Goal: Information Seeking & Learning: Find specific page/section

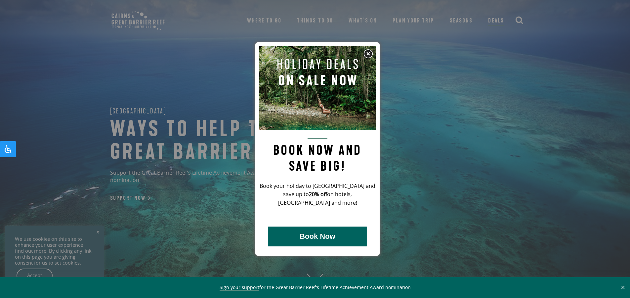
click at [486, 166] on div at bounding box center [315, 149] width 630 height 298
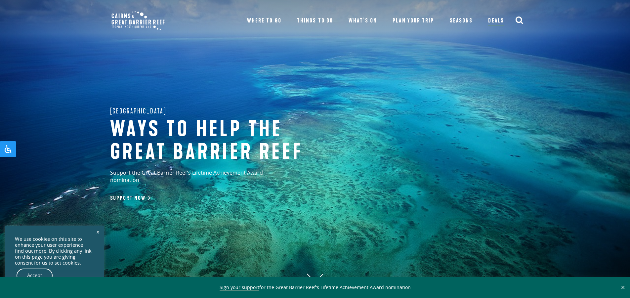
click at [466, 36] on ul "Where To Go Atherton Tablelands Visit destination Cairns & Northern Beaches Vis…" at bounding box center [375, 22] width 273 height 44
click at [521, 17] on icon "submit" at bounding box center [519, 20] width 8 height 8
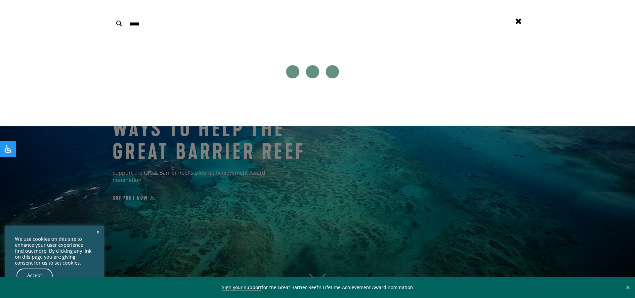
type input "******"
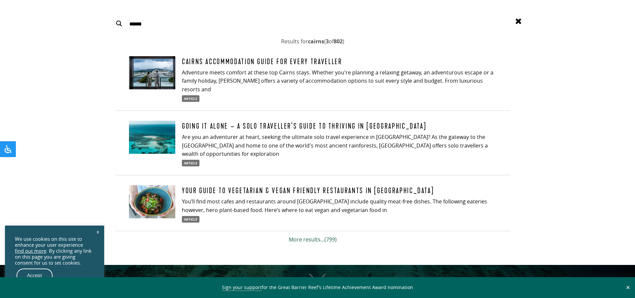
type input "**********"
type input "******"
click at [304, 234] on link "More results... (799)" at bounding box center [313, 239] width 398 height 15
click at [302, 235] on link "More results... (799)" at bounding box center [313, 239] width 398 height 15
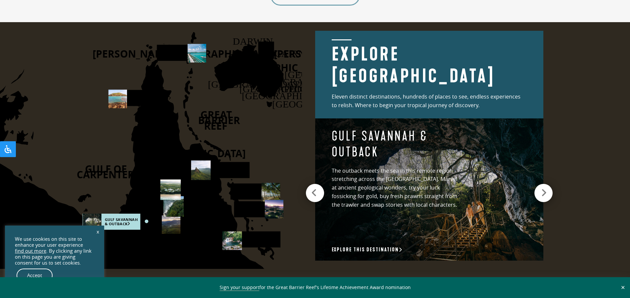
scroll to position [893, 0]
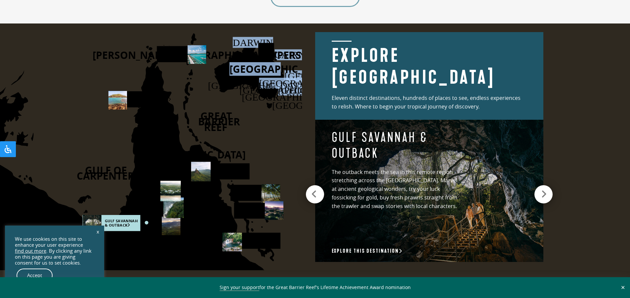
drag, startPoint x: 263, startPoint y: 56, endPoint x: 262, endPoint y: 59, distance: 3.4
click at [262, 59] on icon "DARWIN CAIRNS BRISBANE SYDNEY CANBERRA AUSTRALIA HOBART MELBOURNE ADELAIDE PERT…" at bounding box center [119, 146] width 364 height 247
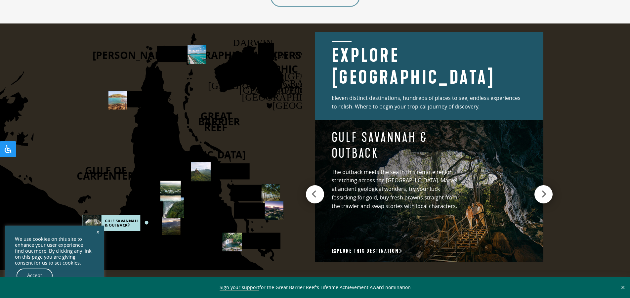
click at [283, 75] on polygon at bounding box center [249, 72] width 70 height 55
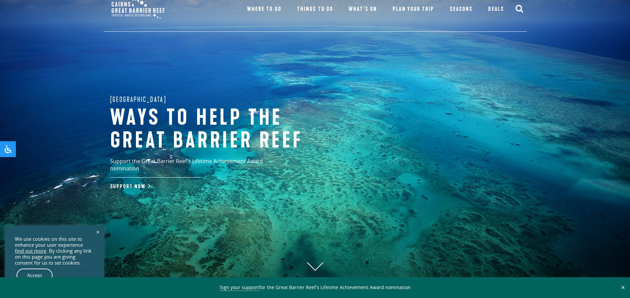
scroll to position [0, 0]
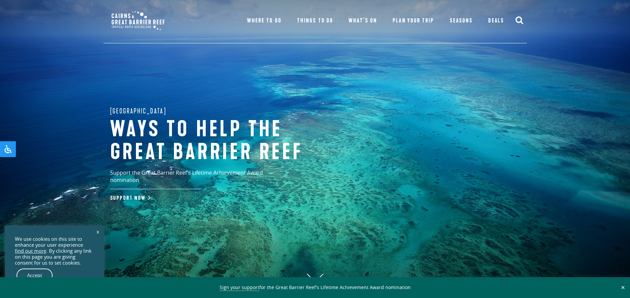
click at [518, 18] on icon "submit" at bounding box center [519, 20] width 8 height 8
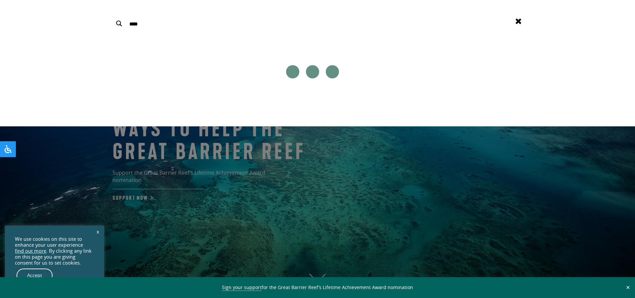
type input "****"
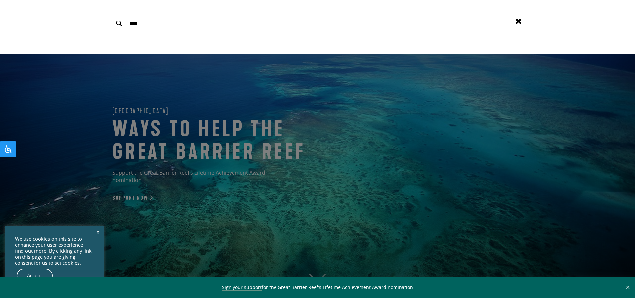
type input "**********"
drag, startPoint x: 422, startPoint y: 86, endPoint x: 548, endPoint y: 31, distance: 137.6
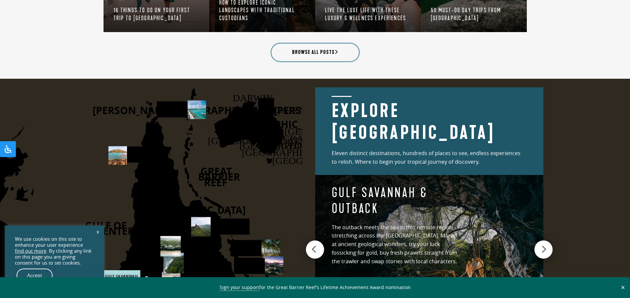
scroll to position [893, 0]
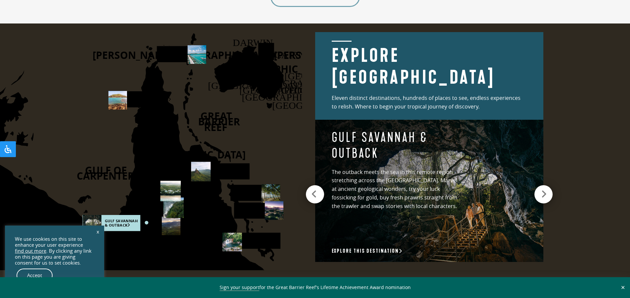
click at [266, 51] on icon at bounding box center [266, 50] width 17 height 18
click at [267, 59] on icon at bounding box center [266, 50] width 17 height 18
click at [268, 55] on icon at bounding box center [266, 50] width 17 height 18
click at [542, 193] on icon at bounding box center [545, 194] width 6 height 9
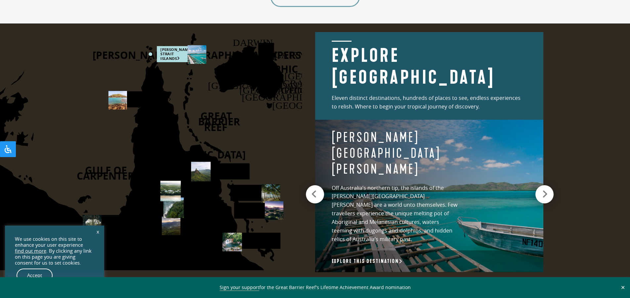
click at [543, 192] on icon at bounding box center [545, 194] width 6 height 9
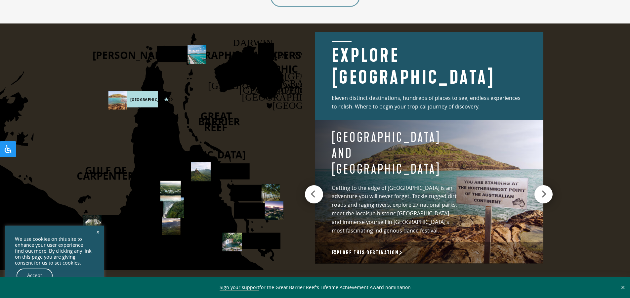
click at [312, 190] on icon at bounding box center [313, 194] width 6 height 9
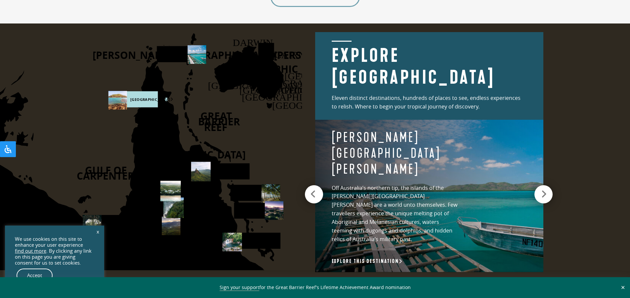
click at [312, 190] on icon at bounding box center [313, 194] width 6 height 9
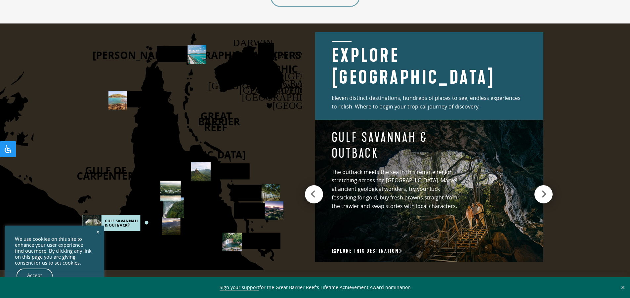
click at [311, 190] on icon at bounding box center [313, 194] width 6 height 9
click at [541, 189] on div at bounding box center [544, 194] width 18 height 18
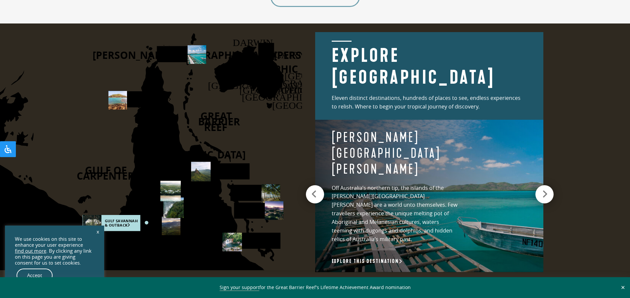
click at [540, 190] on div at bounding box center [544, 194] width 18 height 18
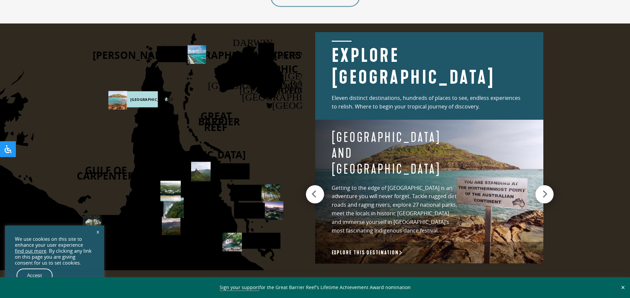
click at [542, 190] on icon at bounding box center [545, 194] width 6 height 9
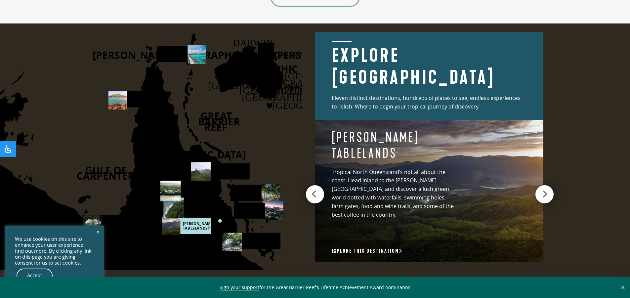
click at [542, 190] on icon at bounding box center [545, 194] width 6 height 9
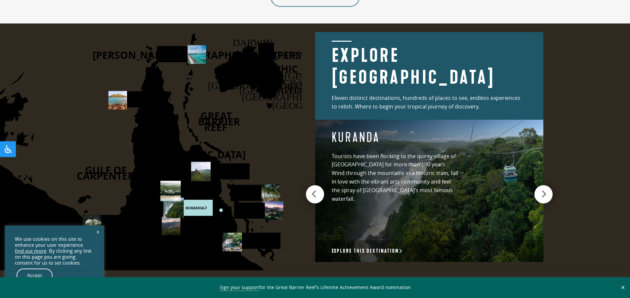
click at [271, 53] on icon at bounding box center [266, 50] width 17 height 18
drag, startPoint x: 277, startPoint y: 52, endPoint x: 277, endPoint y: 60, distance: 7.6
click at [277, 54] on icon "DARWIN CAIRNS BRISBANE SYDNEY CANBERRA AUSTRALIA HOBART MELBOURNE ADELAIDE PERT…" at bounding box center [119, 146] width 364 height 247
drag, startPoint x: 277, startPoint y: 60, endPoint x: 244, endPoint y: 146, distance: 92.3
click at [261, 79] on g "DARWIN CAIRNS BRISBANE SYDNEY CANBERRA AUSTRALIA HOBART MELBOURNE ADELAIDE PERTH" at bounding box center [160, 185] width 450 height 296
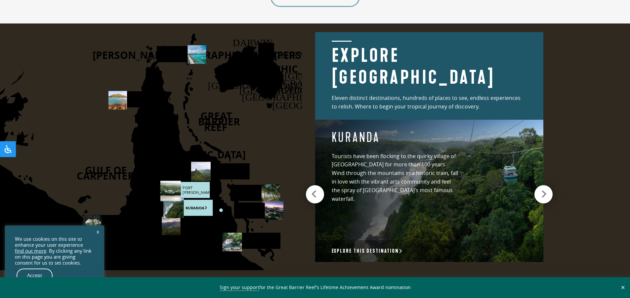
click at [182, 192] on rect at bounding box center [184, 190] width 49 height 16
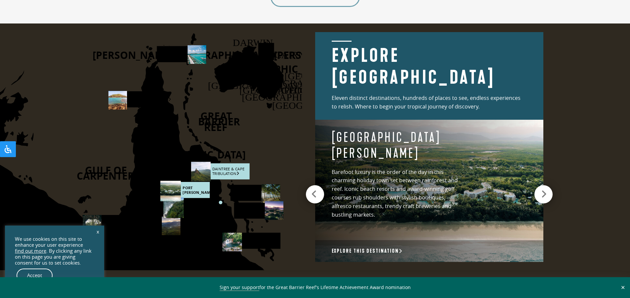
click at [219, 177] on rect at bounding box center [221, 171] width 58 height 16
click at [264, 59] on icon at bounding box center [266, 50] width 17 height 18
click at [269, 53] on icon at bounding box center [266, 50] width 17 height 18
click at [275, 52] on icon "DARWIN CAIRNS BRISBANE SYDNEY CANBERRA AUSTRALIA HOBART MELBOURNE ADELAIDE PERT…" at bounding box center [119, 146] width 364 height 247
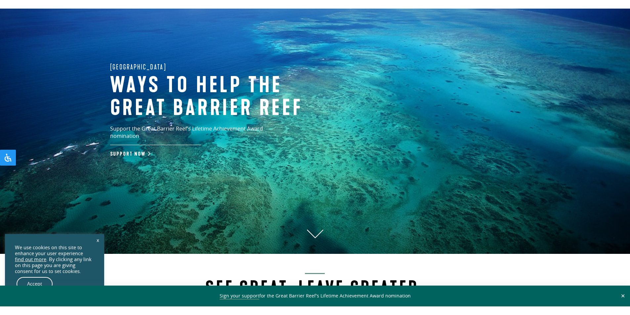
scroll to position [0, 0]
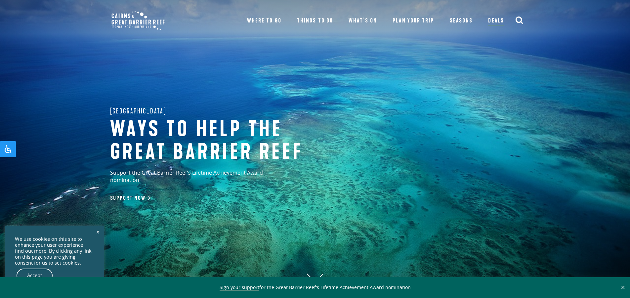
click at [374, 235] on div "Great Barrier Reef Ways to help the great barrier reef Support the Great Barrie…" at bounding box center [315, 149] width 630 height 298
click at [623, 286] on button "✕" at bounding box center [623, 287] width 8 height 6
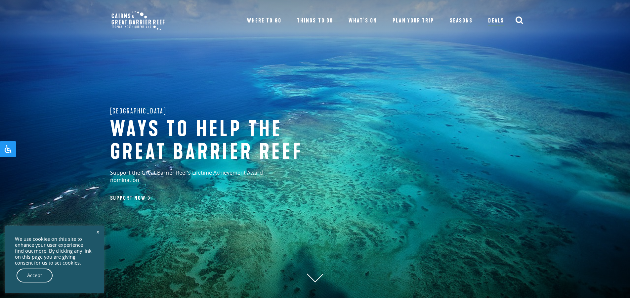
click at [98, 231] on link "x" at bounding box center [97, 231] width 9 height 15
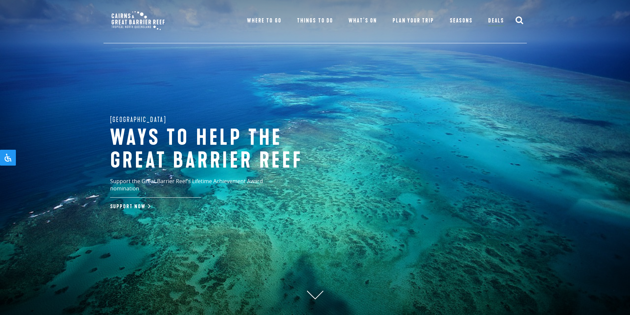
click at [523, 19] on icon "submit" at bounding box center [519, 20] width 8 height 8
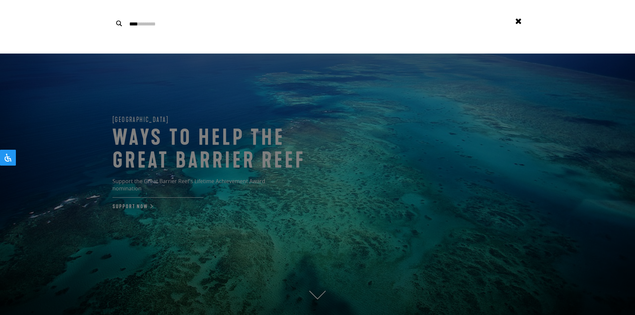
click at [523, 19] on div "**********" at bounding box center [317, 27] width 423 height 20
click at [516, 17] on div "**********" at bounding box center [317, 27] width 635 height 54
click at [489, 37] on div "**********" at bounding box center [317, 27] width 635 height 54
click at [489, 33] on div "**********" at bounding box center [312, 27] width 400 height 20
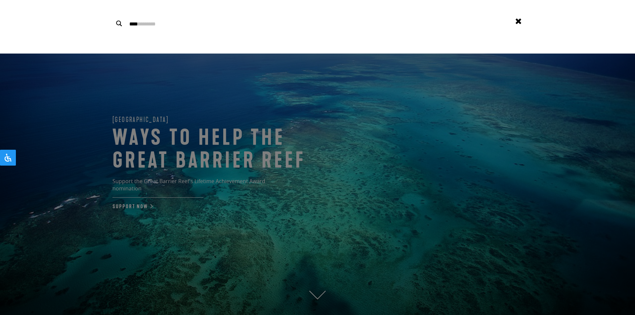
type input "***"
click at [488, 25] on input "**" at bounding box center [319, 24] width 380 height 14
type input "*"
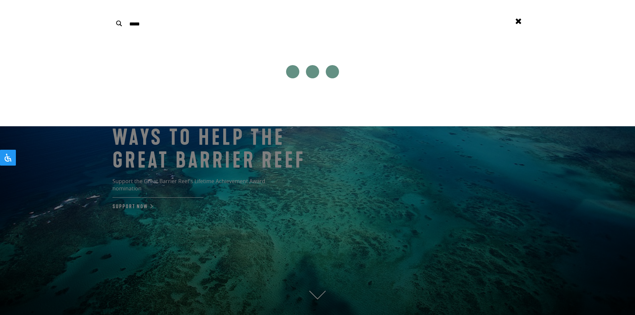
type input "*****"
click at [520, 20] on use at bounding box center [519, 22] width 6 height 6
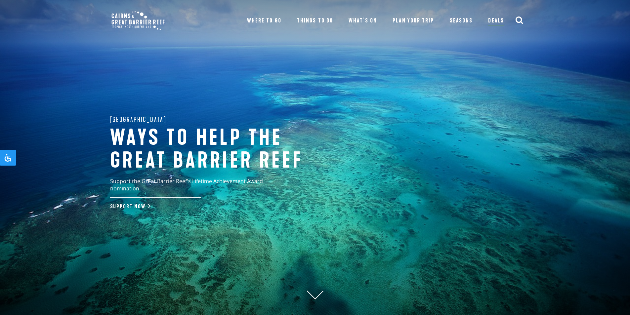
click at [522, 19] on icon "submit" at bounding box center [519, 20] width 8 height 8
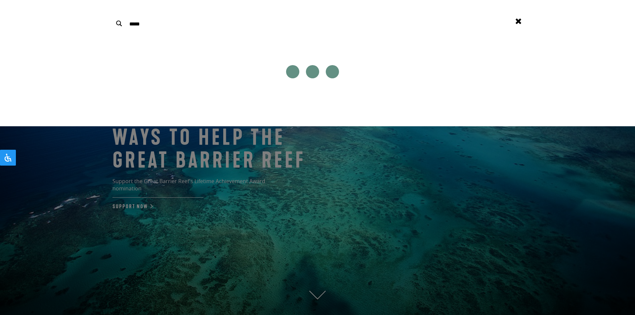
click at [517, 20] on use at bounding box center [519, 22] width 6 height 6
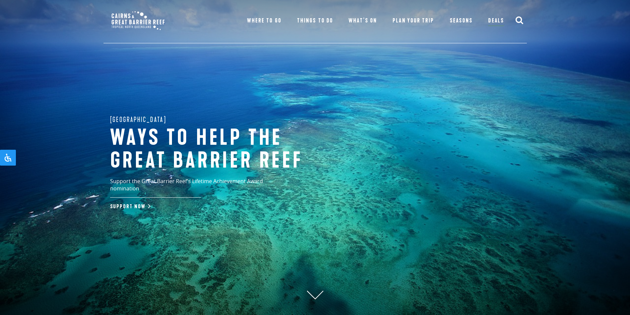
click at [522, 18] on icon "submit" at bounding box center [519, 20] width 8 height 8
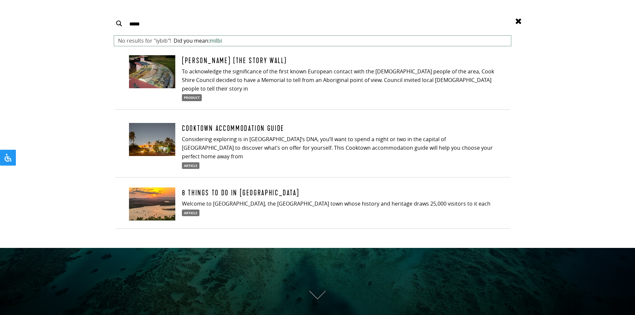
click at [522, 18] on icon at bounding box center [518, 21] width 8 height 8
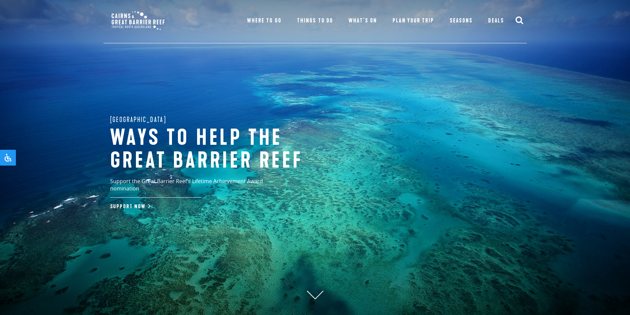
click at [522, 18] on icon "submit" at bounding box center [519, 20] width 8 height 8
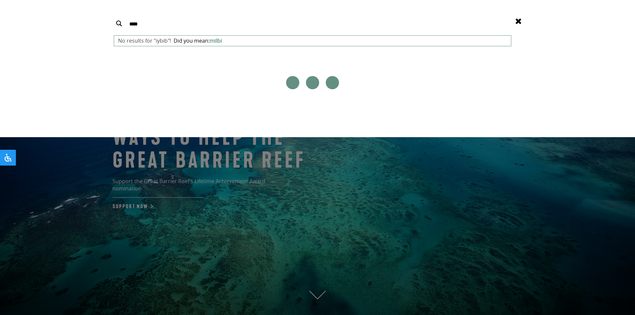
click at [522, 18] on icon at bounding box center [518, 21] width 8 height 8
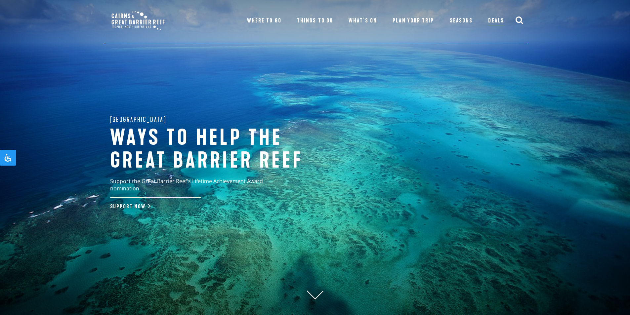
click at [522, 18] on icon "submit" at bounding box center [519, 20] width 8 height 8
type input "*"
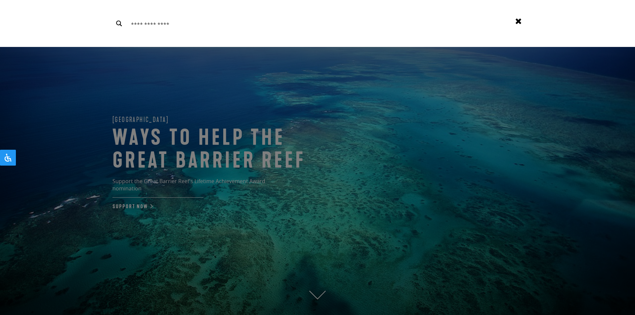
click at [522, 18] on icon at bounding box center [518, 21] width 8 height 8
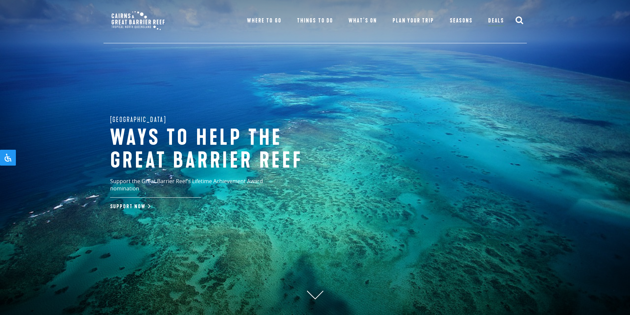
click at [522, 18] on icon "submit" at bounding box center [519, 20] width 8 height 8
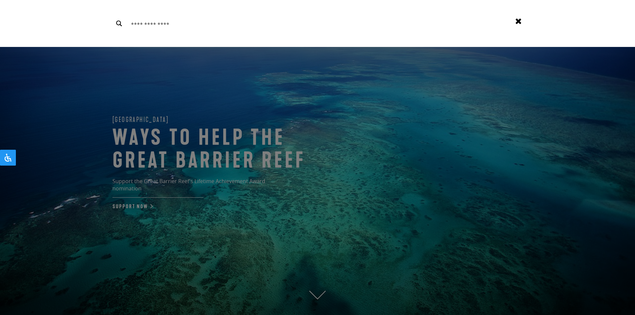
click at [522, 18] on icon at bounding box center [518, 21] width 8 height 8
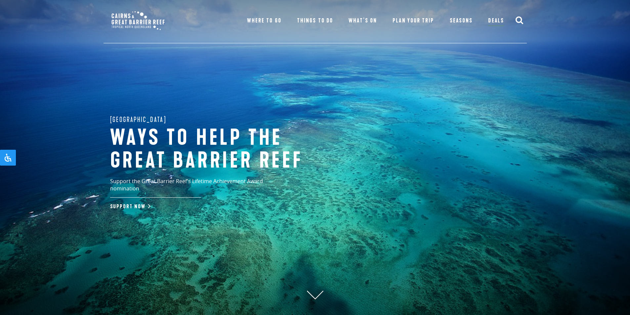
click at [522, 18] on icon "submit" at bounding box center [519, 20] width 8 height 8
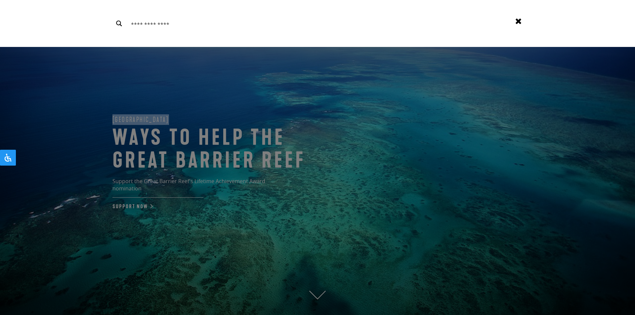
click at [522, 18] on div "Search No results for "iybib"! Did you mean: milbi Results for {phrase} ( {resu…" at bounding box center [317, 23] width 423 height 13
click at [522, 18] on icon at bounding box center [518, 21] width 8 height 8
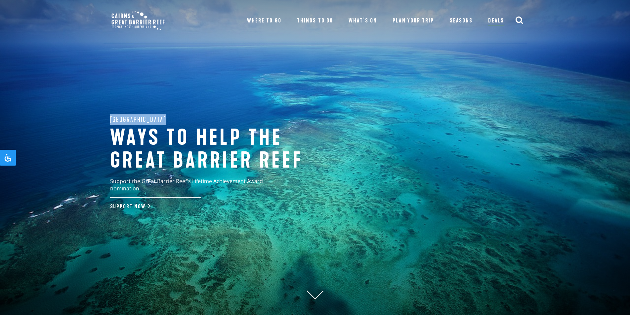
click at [522, 18] on icon "submit" at bounding box center [519, 20] width 8 height 8
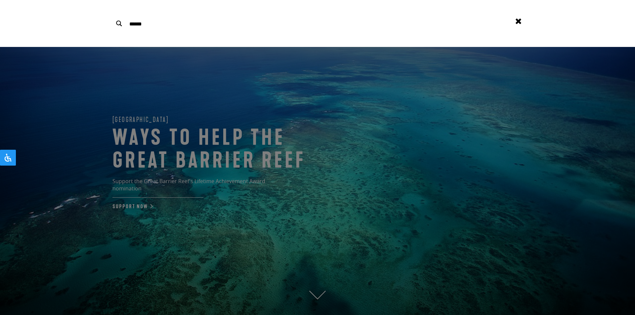
type input "********"
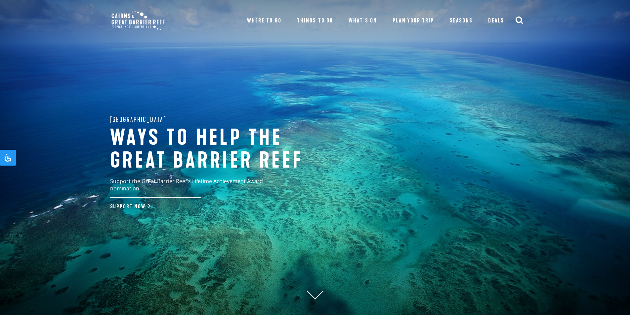
click at [523, 18] on icon "submit" at bounding box center [519, 20] width 8 height 8
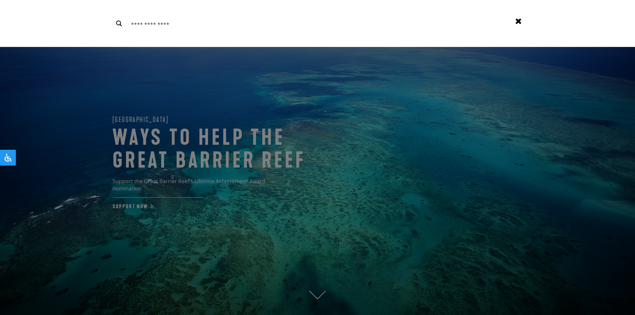
drag, startPoint x: 127, startPoint y: 23, endPoint x: 182, endPoint y: 25, distance: 54.6
click at [182, 25] on div "Search" at bounding box center [312, 23] width 400 height 13
drag, startPoint x: 182, startPoint y: 25, endPoint x: 82, endPoint y: 20, distance: 100.3
click at [82, 20] on div "Search Results for {phrase} ( {results_count} of {results_count_total} ) Displa…" at bounding box center [317, 23] width 635 height 47
drag, startPoint x: 82, startPoint y: 20, endPoint x: 158, endPoint y: 0, distance: 78.7
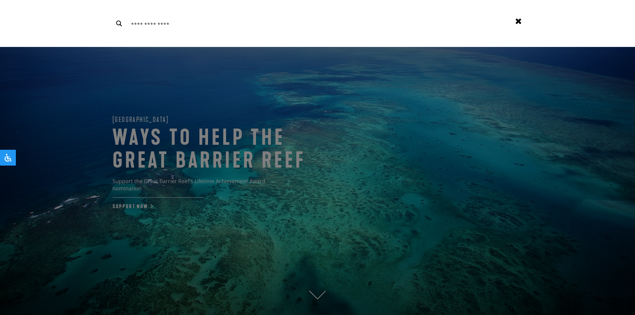
click at [143, 18] on div "Search Results for {phrase} ( {results_count} of {results_count_total} ) Displa…" at bounding box center [317, 23] width 635 height 47
click at [303, 20] on input "Search input" at bounding box center [319, 24] width 380 height 14
click at [80, 12] on div "Search Results for {phrase} ( {results_count} of {results_count_total} ) Displa…" at bounding box center [317, 23] width 635 height 47
click at [163, 29] on input "Search input" at bounding box center [319, 24] width 380 height 14
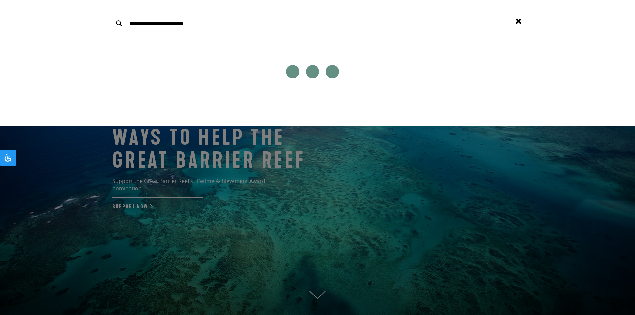
type input "**********"
